Goal: Information Seeking & Learning: Find contact information

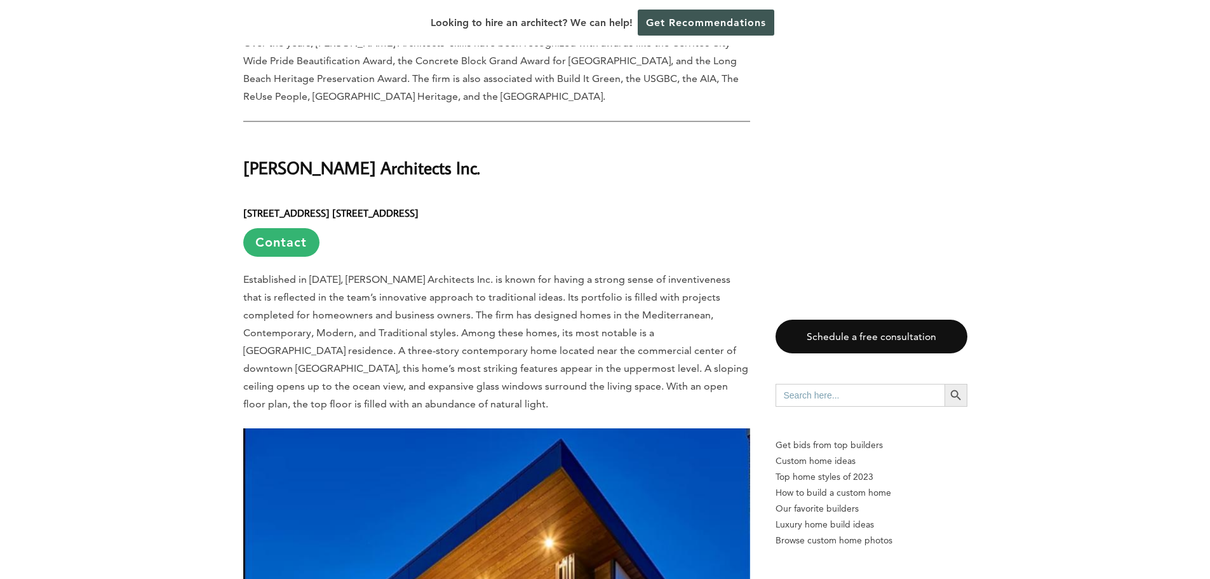
scroll to position [3493, 0]
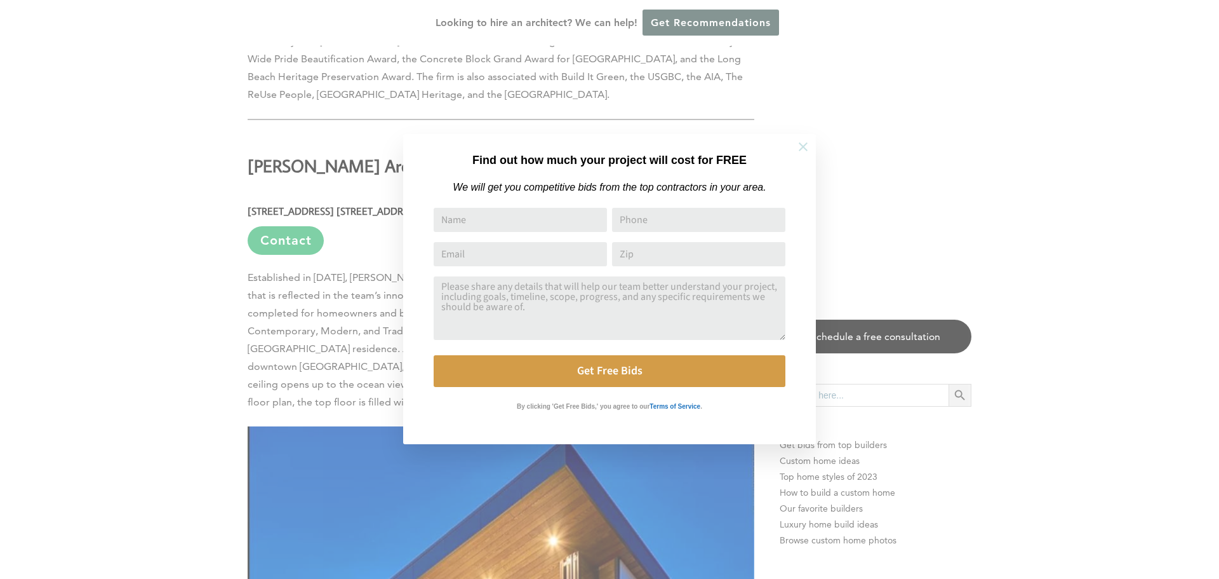
click at [799, 150] on icon at bounding box center [803, 147] width 14 height 14
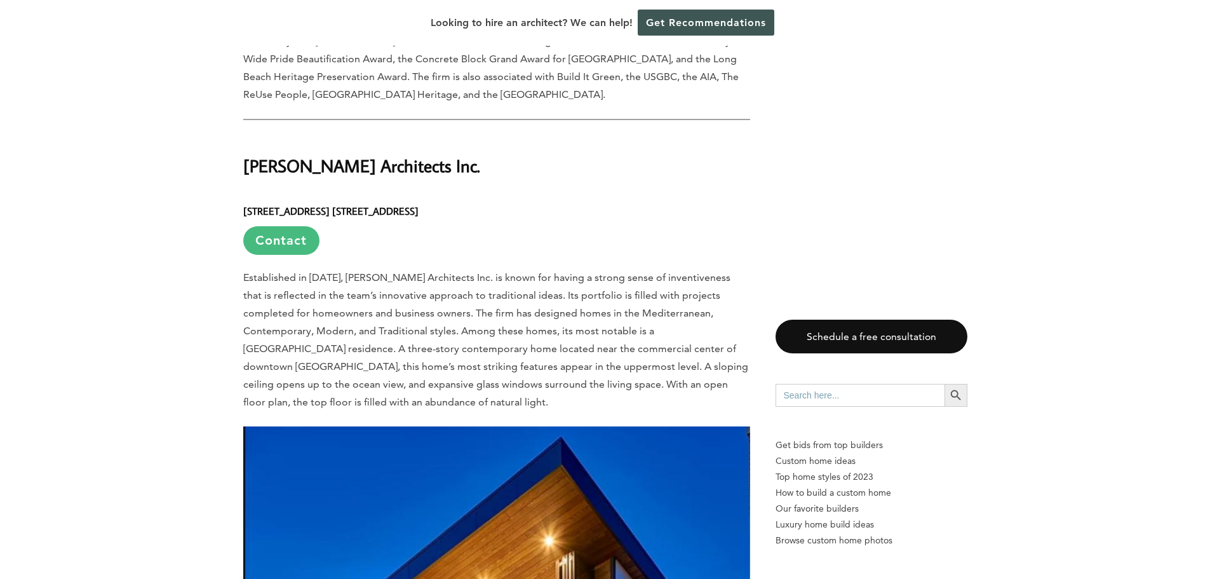
click at [298, 226] on link "Contact" at bounding box center [281, 240] width 76 height 29
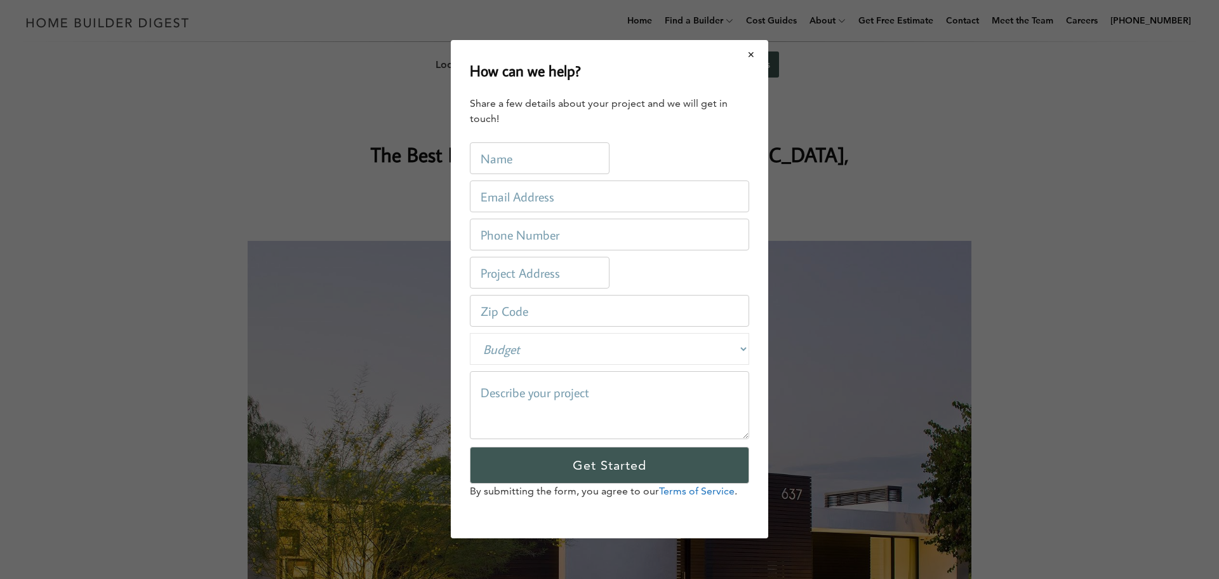
click at [752, 60] on button "Close modal" at bounding box center [752, 54] width 34 height 27
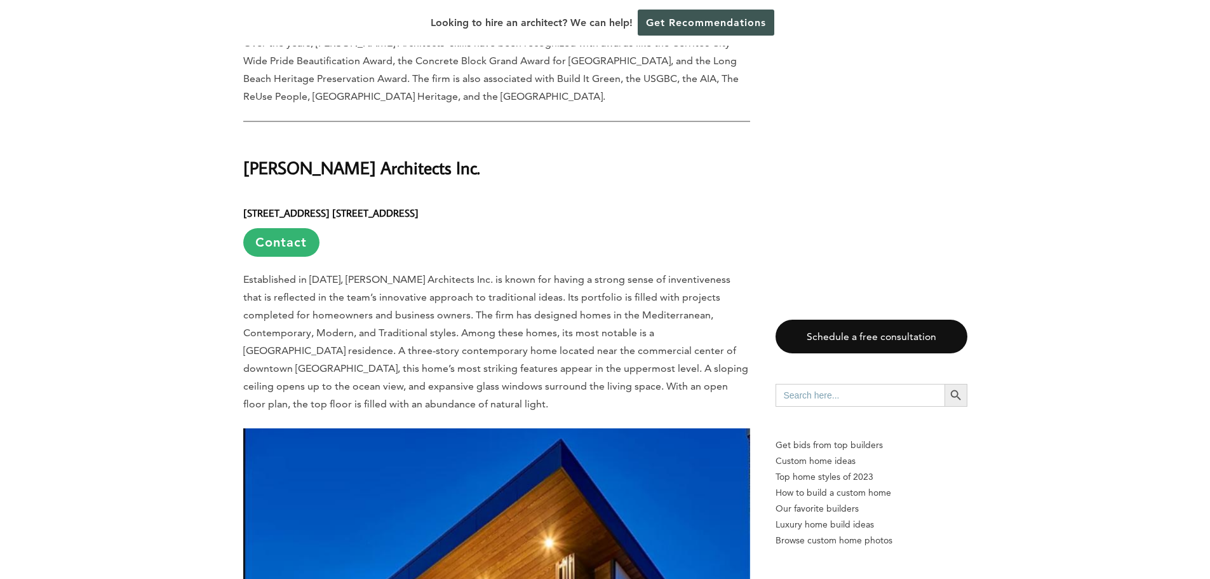
scroll to position [3493, 0]
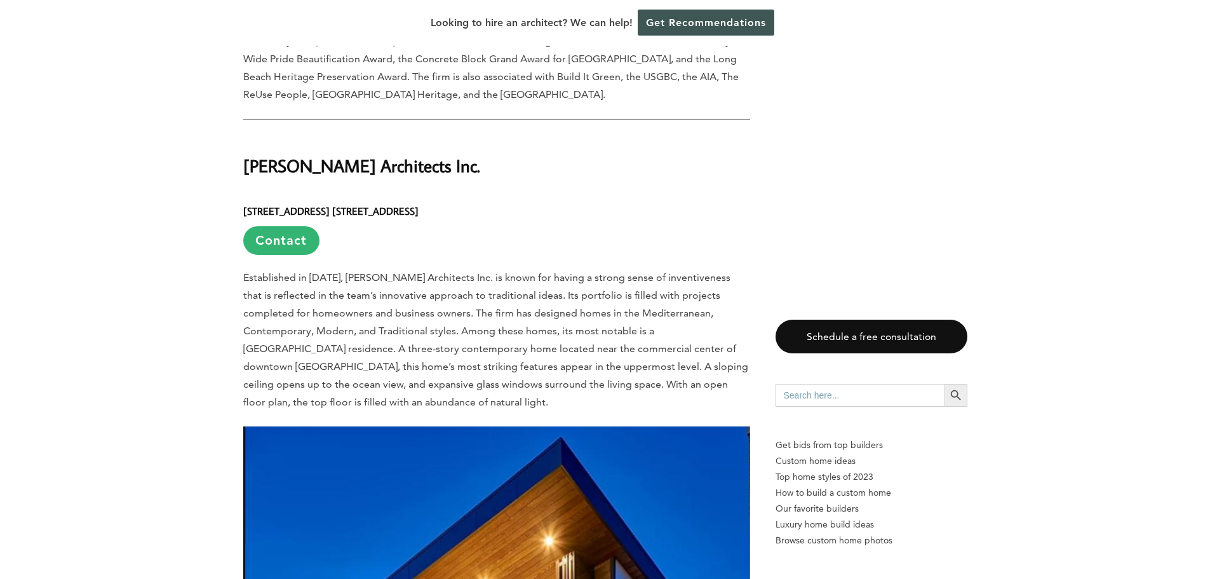
drag, startPoint x: 474, startPoint y: 126, endPoint x: 234, endPoint y: 93, distance: 242.3
drag, startPoint x: 240, startPoint y: 116, endPoint x: 450, endPoint y: 121, distance: 210.3
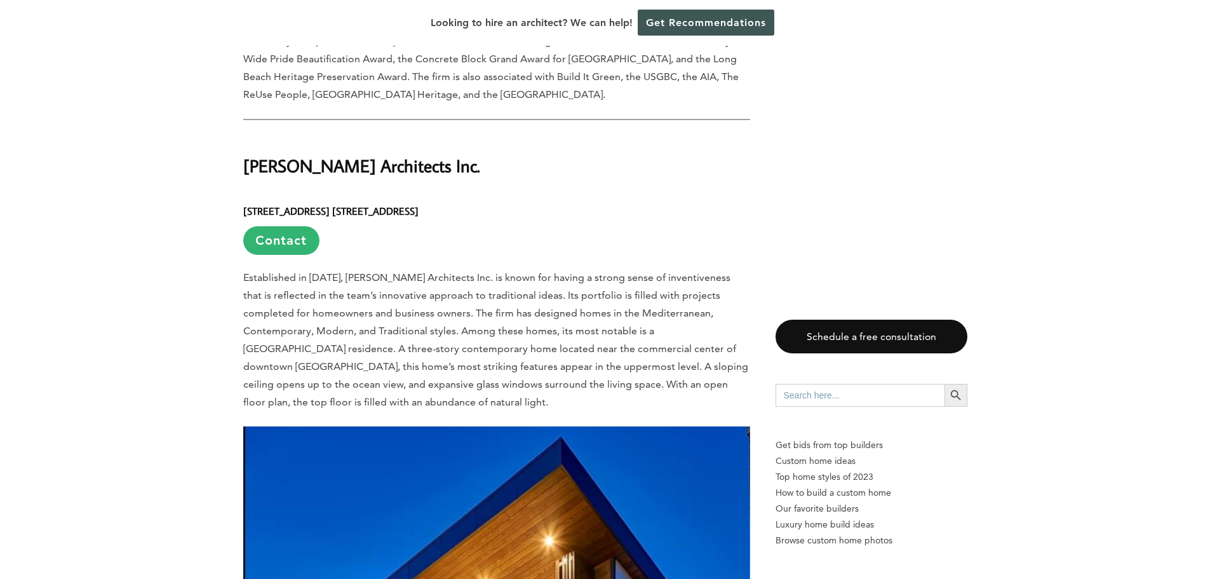
copy h2 "[PERSON_NAME] Architects Inc."
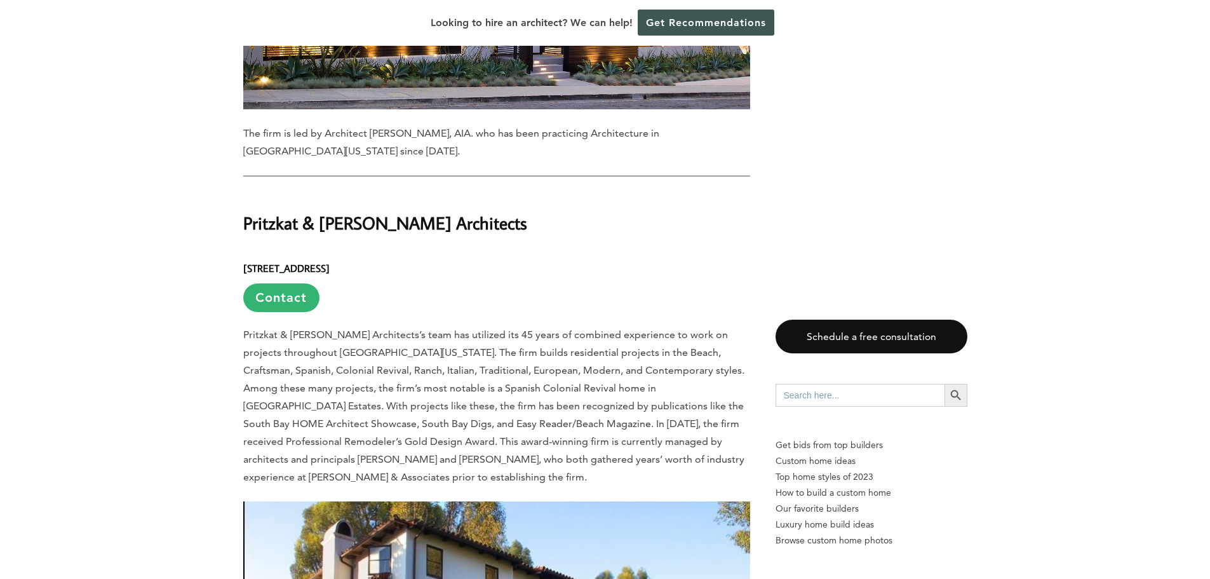
scroll to position [6985, 0]
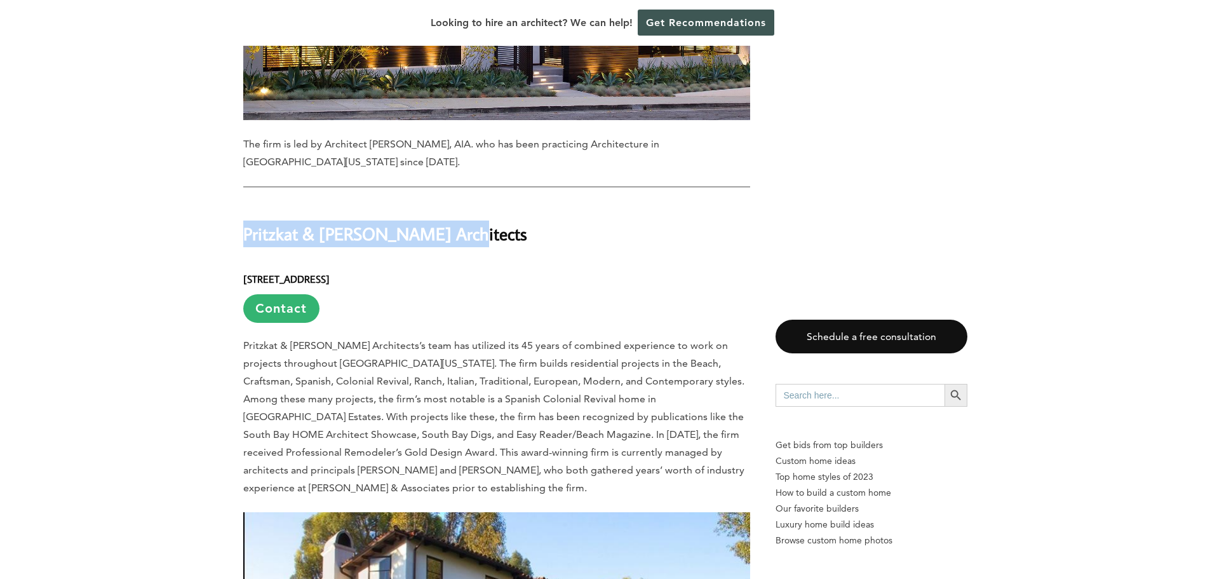
drag, startPoint x: 464, startPoint y: 159, endPoint x: 245, endPoint y: 161, distance: 219.1
click at [245, 203] on h2 "Pritzkat & [PERSON_NAME] Architects" at bounding box center [496, 225] width 507 height 44
copy h2 "Pritzkat & [PERSON_NAME] Architects"
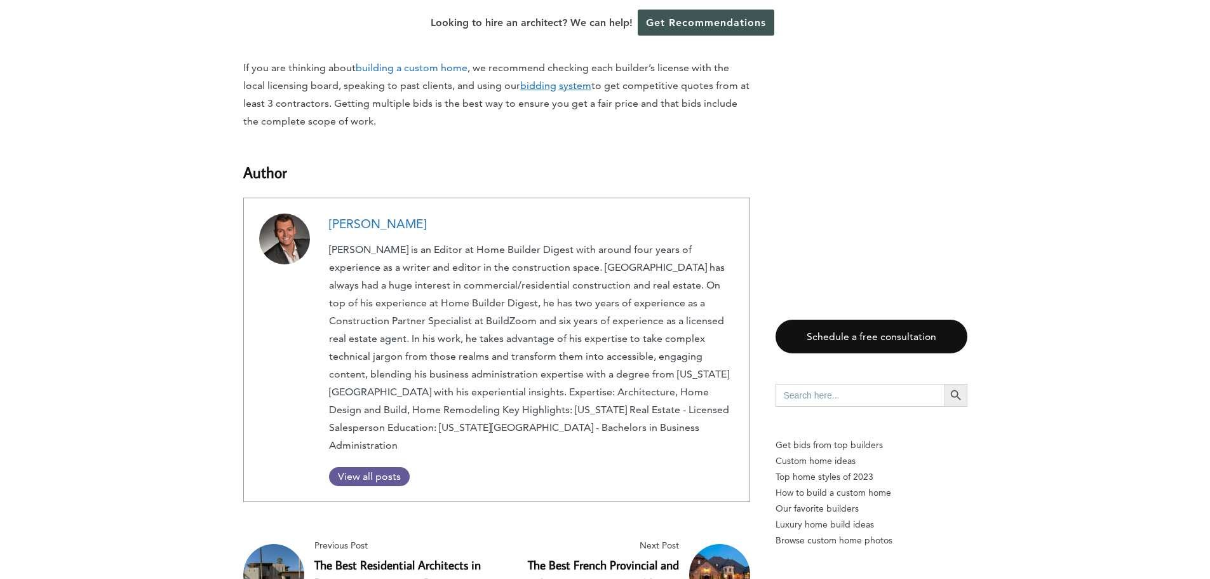
scroll to position [12891, 0]
